Goal: Task Accomplishment & Management: Manage account settings

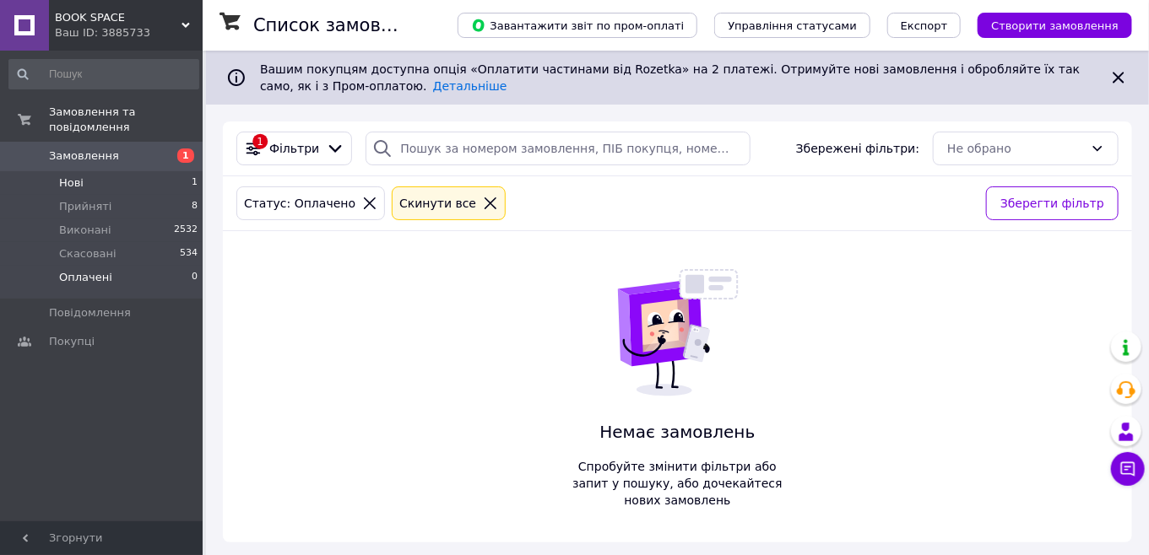
click at [133, 171] on li "Нові 1" at bounding box center [104, 183] width 208 height 24
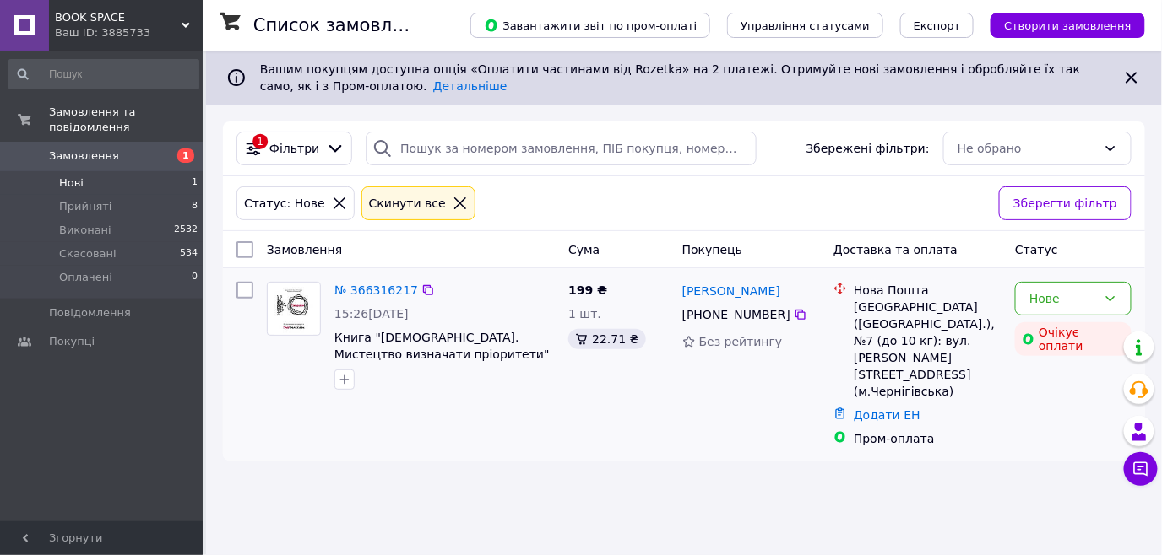
click at [758, 315] on div "[PHONE_NUMBER]" at bounding box center [736, 315] width 115 height 24
click at [701, 311] on div "[PHONE_NUMBER]" at bounding box center [736, 315] width 115 height 24
click at [734, 292] on link "[PERSON_NAME]" at bounding box center [731, 291] width 98 height 17
click at [119, 195] on li "Прийняті 8" at bounding box center [104, 207] width 208 height 24
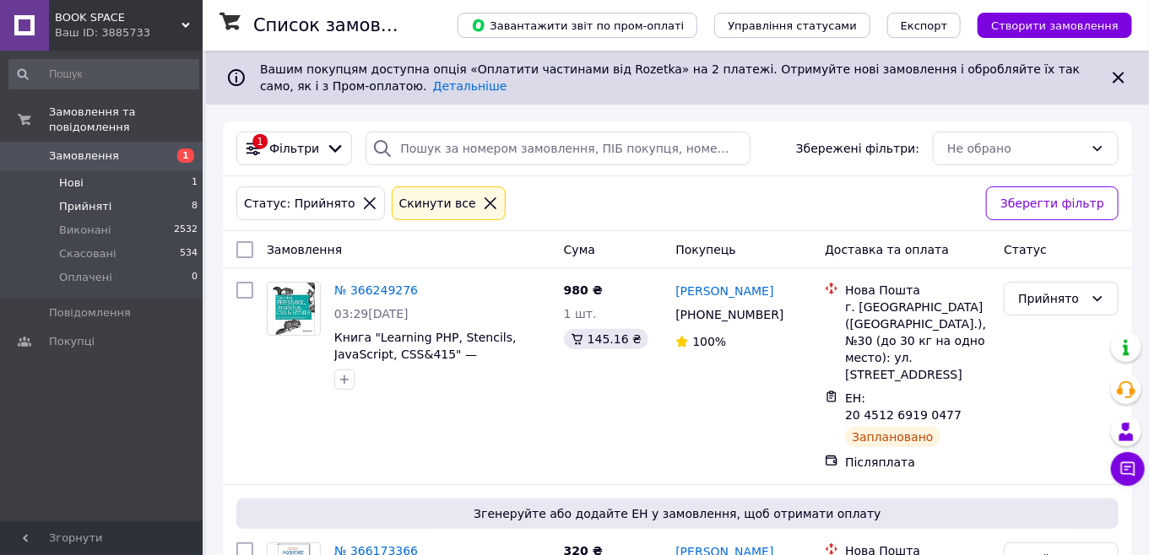
click at [71, 176] on span "Нові" at bounding box center [71, 183] width 24 height 15
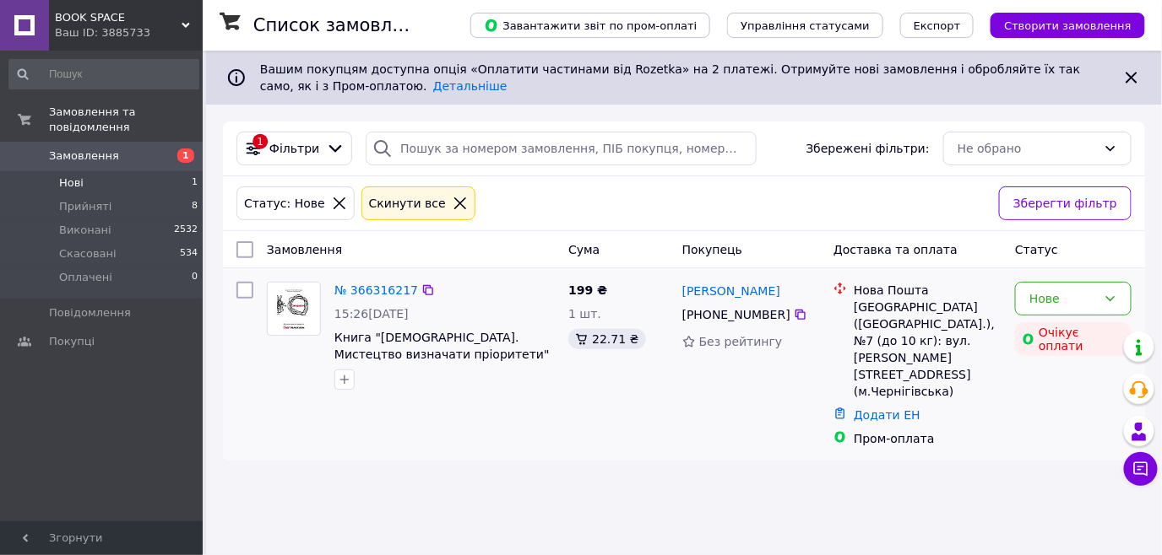
click at [754, 318] on div "[PHONE_NUMBER]" at bounding box center [736, 315] width 115 height 24
click at [700, 310] on div "[PHONE_NUMBER]" at bounding box center [736, 315] width 115 height 24
click at [706, 312] on div "[PHONE_NUMBER]" at bounding box center [736, 315] width 115 height 24
drag, startPoint x: 706, startPoint y: 312, endPoint x: 713, endPoint y: 367, distance: 55.4
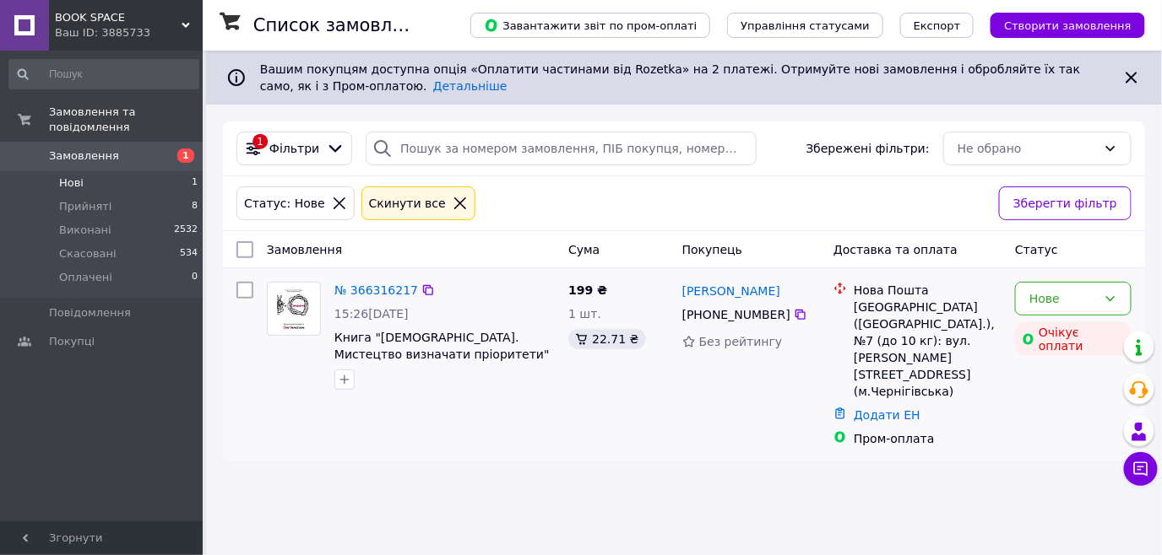
click at [713, 367] on div "Аліка Янченко +380 66 421 99 40 Без рейтингу" at bounding box center [750, 364] width 151 height 179
click at [724, 311] on div "[PHONE_NUMBER]" at bounding box center [736, 315] width 115 height 24
click at [793, 316] on icon at bounding box center [800, 315] width 14 height 14
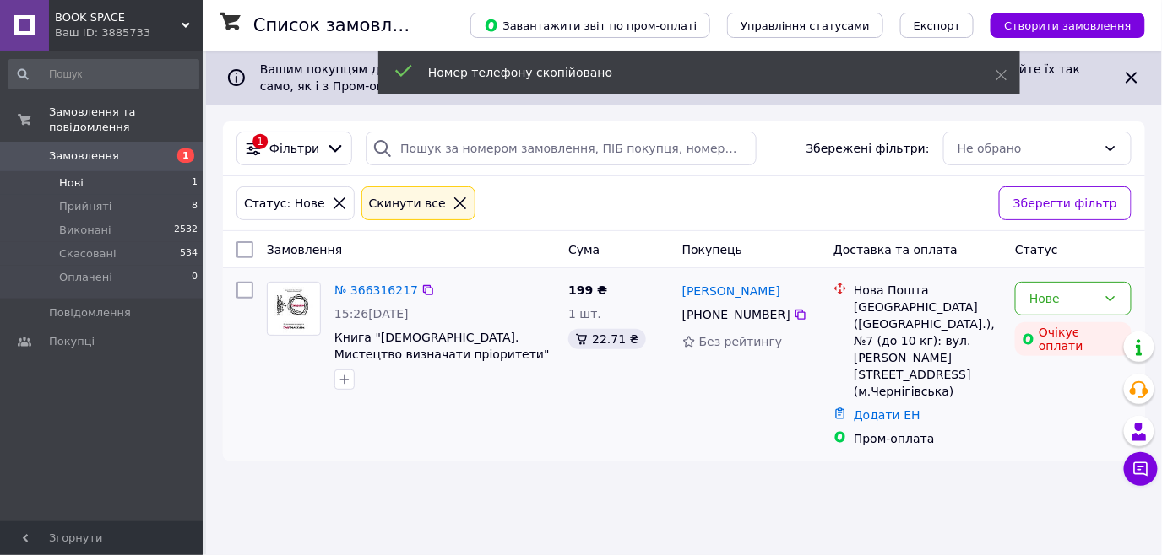
click at [759, 318] on div "[PHONE_NUMBER]" at bounding box center [736, 315] width 115 height 24
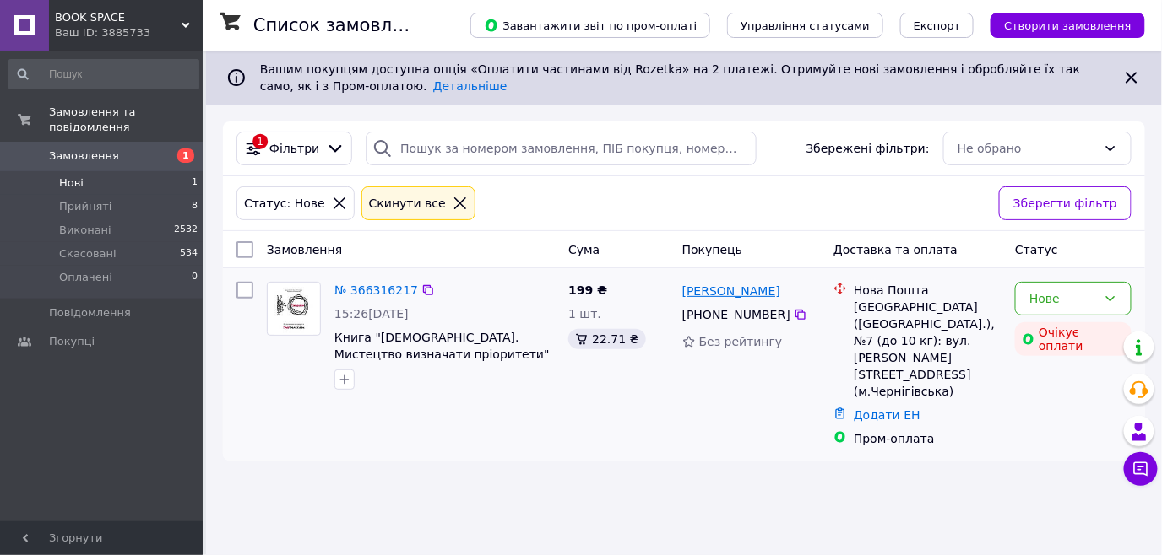
click at [718, 292] on link "[PERSON_NAME]" at bounding box center [731, 291] width 98 height 17
click at [729, 308] on div "[PHONE_NUMBER]" at bounding box center [736, 315] width 115 height 24
drag, startPoint x: 729, startPoint y: 308, endPoint x: 723, endPoint y: 381, distance: 72.8
click at [723, 381] on div "Аліка Янченко +380 66 421 99 40 Без рейтингу" at bounding box center [750, 364] width 151 height 179
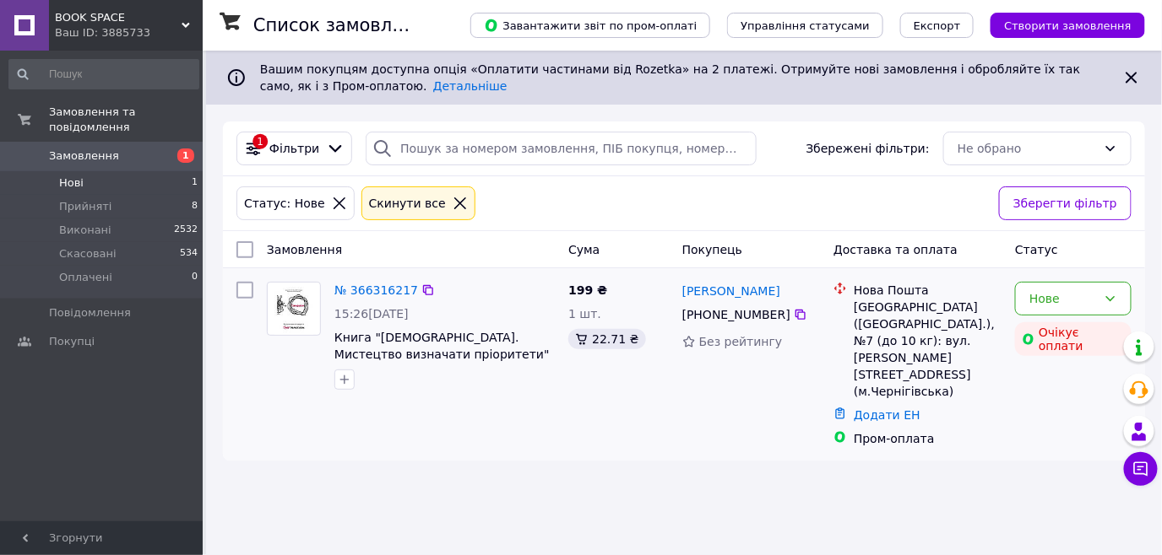
drag, startPoint x: 723, startPoint y: 381, endPoint x: 680, endPoint y: 399, distance: 46.9
click at [680, 398] on div "Аліка Янченко +380 66 421 99 40 Без рейтингу" at bounding box center [750, 364] width 151 height 179
click at [719, 316] on div "[PHONE_NUMBER]" at bounding box center [736, 315] width 115 height 24
click at [728, 311] on div "[PHONE_NUMBER]" at bounding box center [736, 315] width 115 height 24
click at [120, 195] on li "Прийняті 8" at bounding box center [104, 207] width 208 height 24
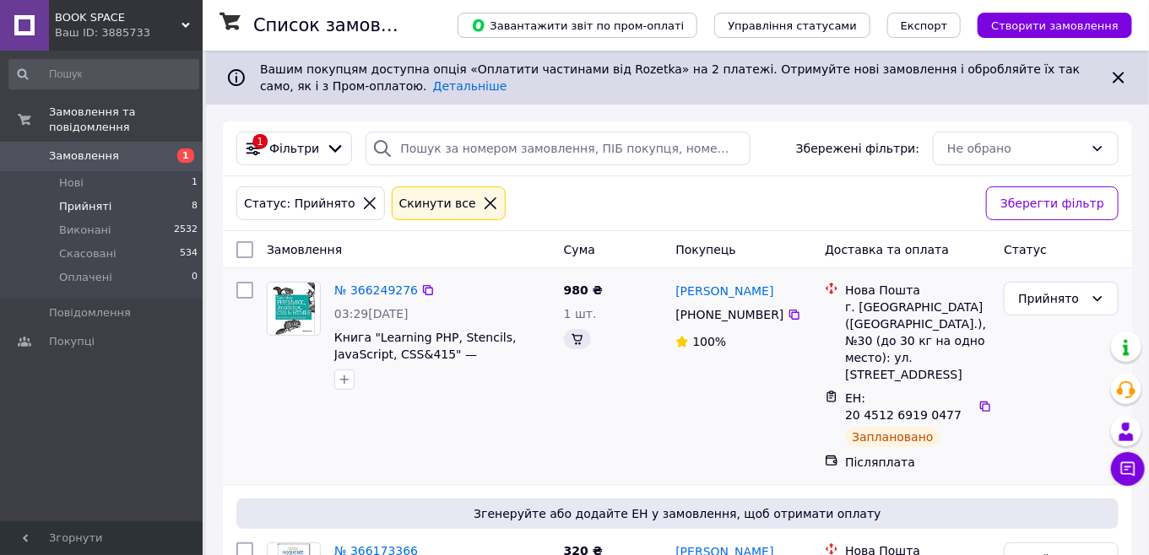
click at [743, 317] on div "[PHONE_NUMBER]" at bounding box center [729, 315] width 115 height 24
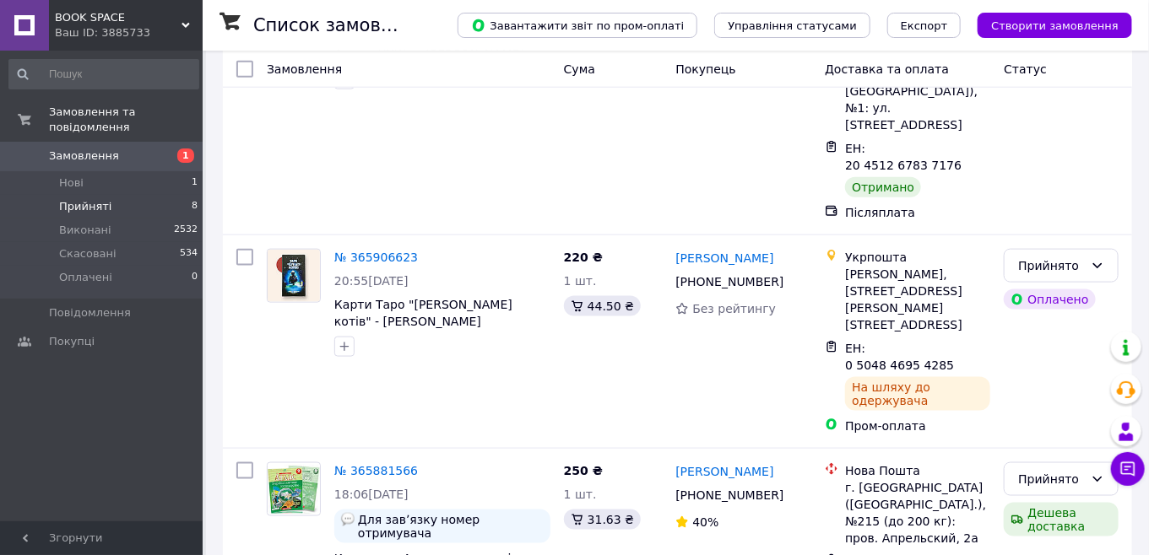
scroll to position [1104, 0]
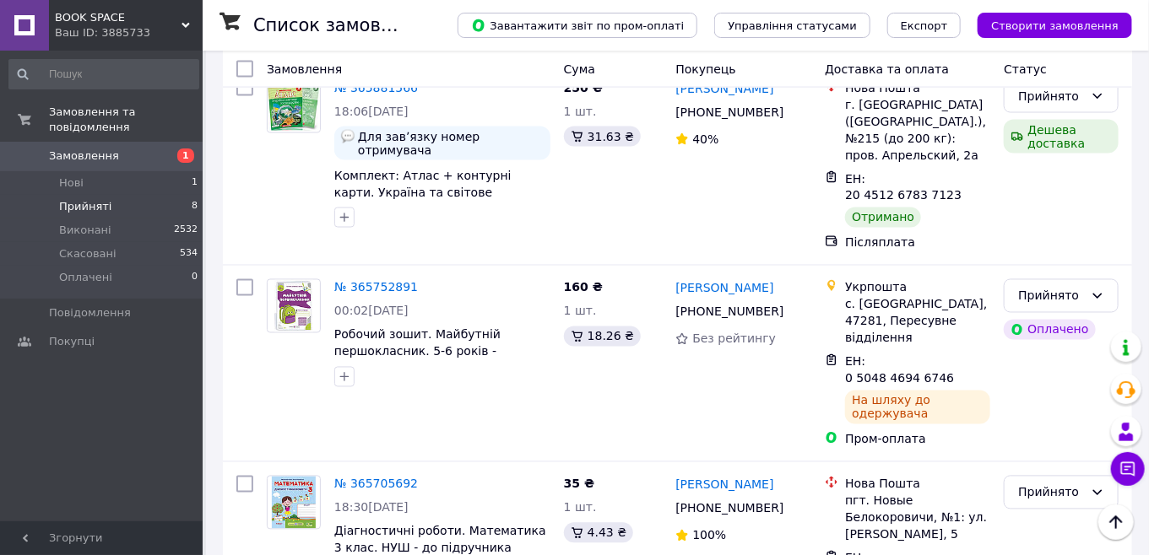
click at [750, 497] on div "[PHONE_NUMBER]" at bounding box center [729, 509] width 115 height 24
click at [92, 171] on li "Нові 1" at bounding box center [104, 183] width 208 height 24
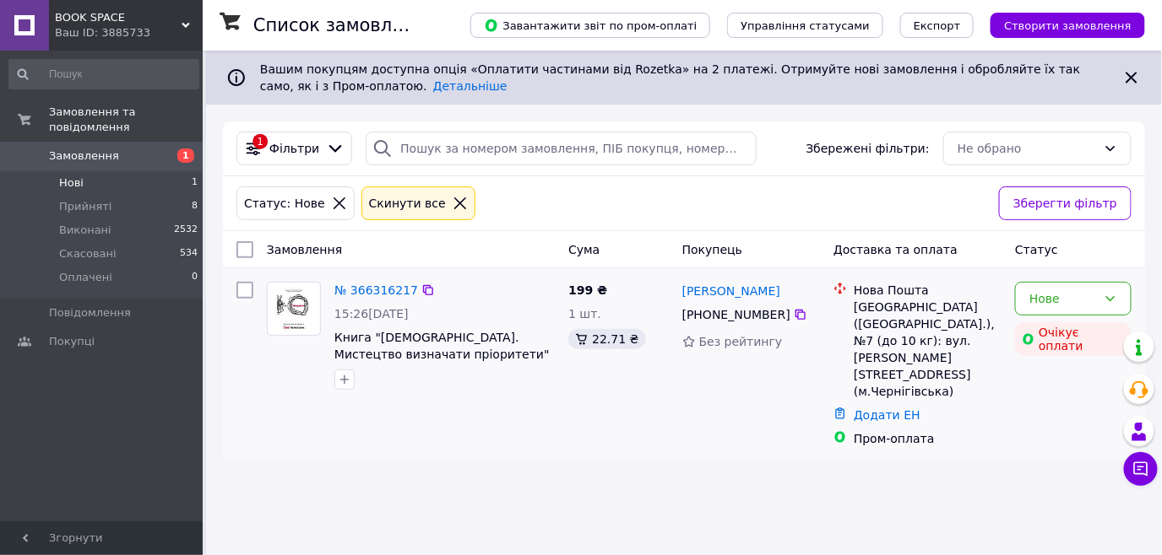
click at [707, 311] on div "[PHONE_NUMBER]" at bounding box center [736, 315] width 115 height 24
click at [726, 315] on div "[PHONE_NUMBER]" at bounding box center [736, 315] width 115 height 24
click at [708, 314] on div "[PHONE_NUMBER]" at bounding box center [736, 315] width 115 height 24
click at [818, 473] on div "Список замовлень Завантажити звіт по пром-оплаті Управління статусами Експорт С…" at bounding box center [684, 277] width 956 height 555
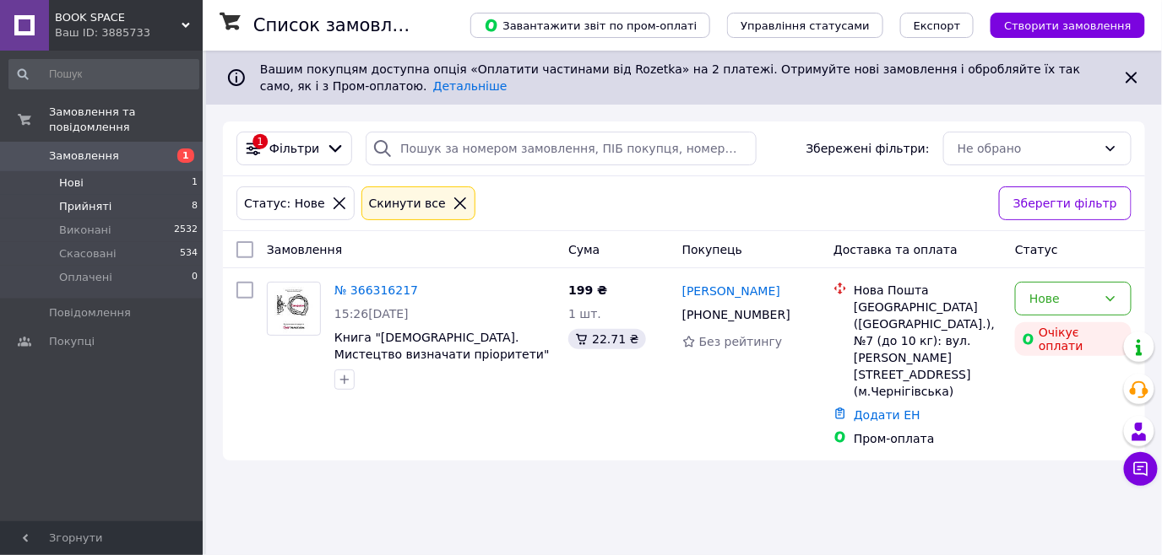
click at [77, 199] on span "Прийняті" at bounding box center [85, 206] width 52 height 15
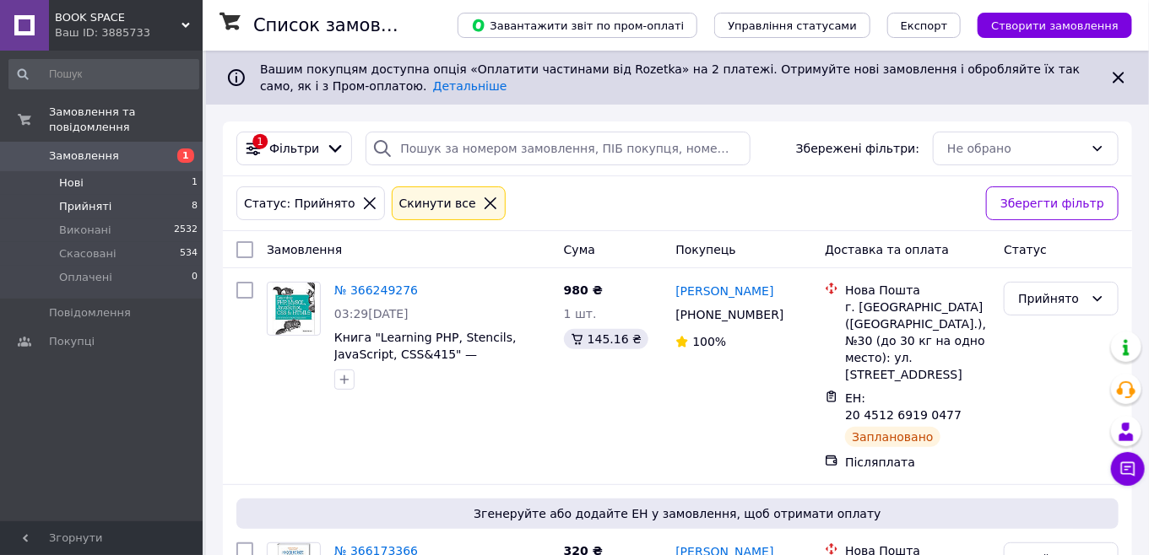
click at [133, 171] on li "Нові 1" at bounding box center [104, 183] width 208 height 24
